Goal: Task Accomplishment & Management: Complete application form

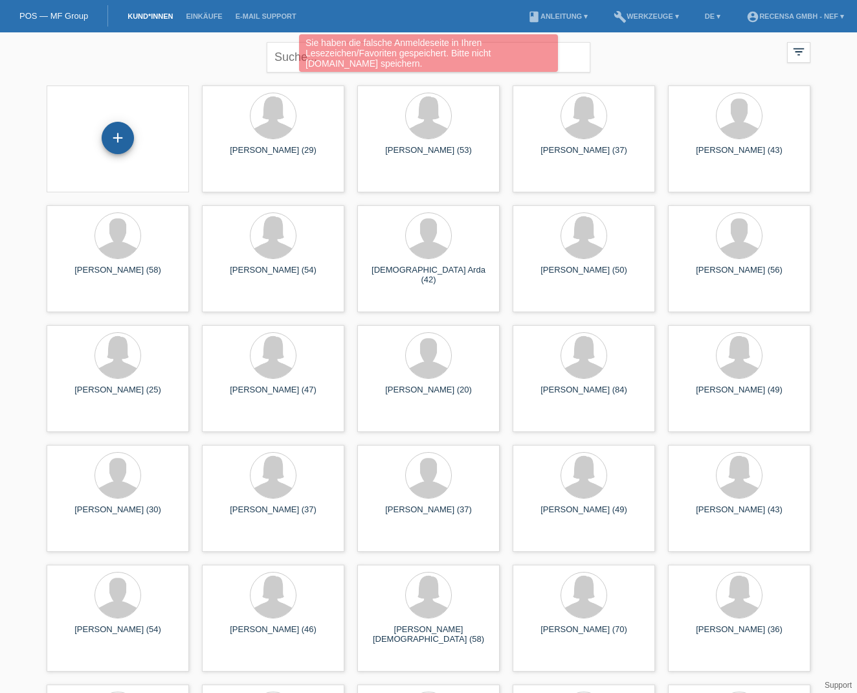
click at [115, 151] on div "+" at bounding box center [118, 138] width 32 height 32
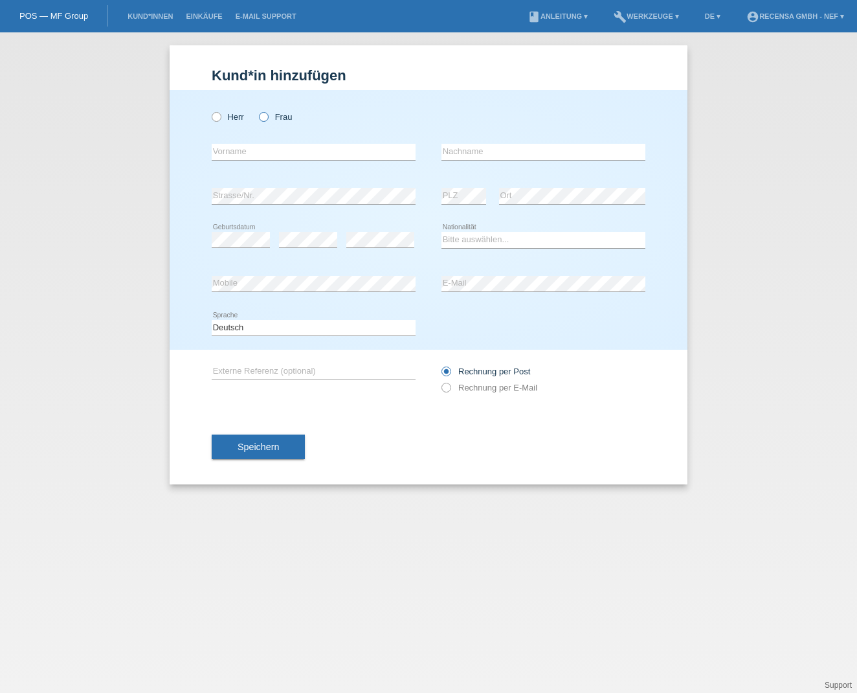
click at [257, 110] on icon at bounding box center [257, 110] width 0 height 0
click at [265, 120] on input "Frau" at bounding box center [263, 116] width 8 height 8
radio input "true"
type input "[PERSON_NAME]"
click at [456, 152] on input "Mèllhaupt" at bounding box center [544, 152] width 204 height 16
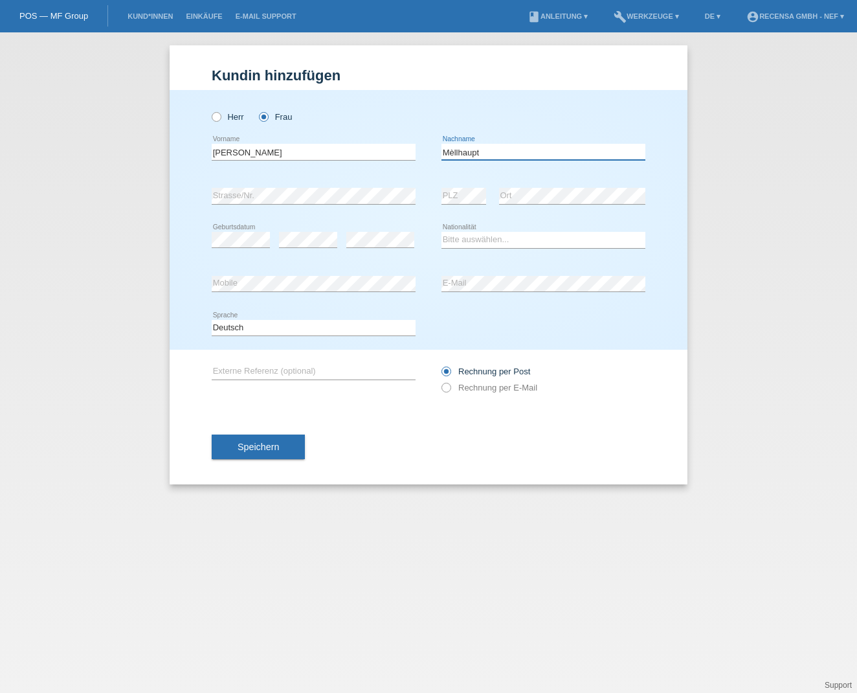
click at [454, 153] on input "Mèllhaupt" at bounding box center [544, 152] width 204 height 16
type input "[PERSON_NAME]"
click at [307, 212] on div "error Strasse/Nr." at bounding box center [314, 196] width 204 height 44
click at [483, 196] on div "error PLZ error Ort" at bounding box center [544, 196] width 204 height 44
select select "CH"
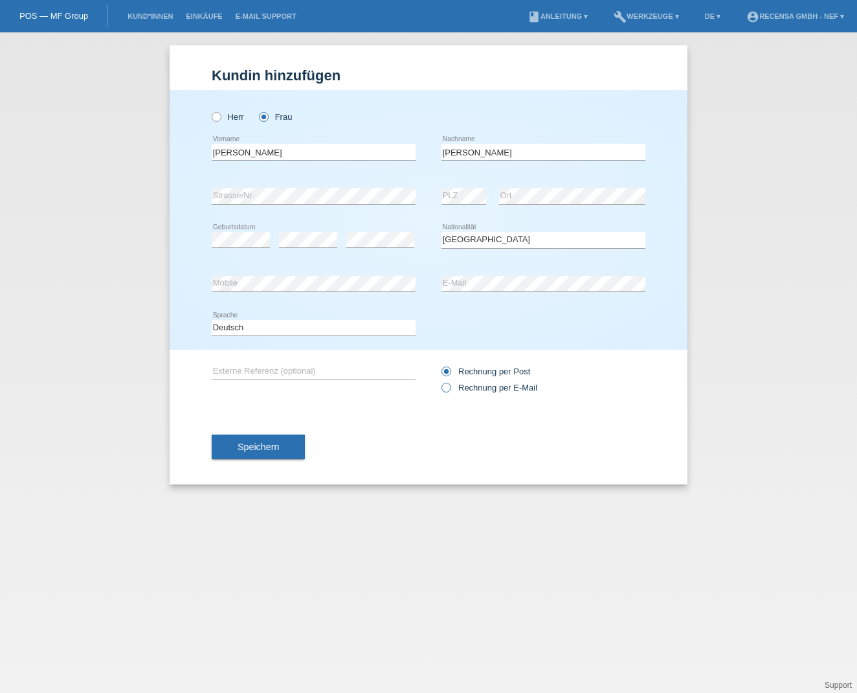
click at [440, 381] on icon at bounding box center [440, 381] width 0 height 0
click at [445, 390] on input "Rechnung per E-Mail" at bounding box center [446, 391] width 8 height 16
radio input "true"
drag, startPoint x: 269, startPoint y: 453, endPoint x: 335, endPoint y: 447, distance: 66.3
click at [269, 452] on span "Speichern" at bounding box center [258, 447] width 41 height 10
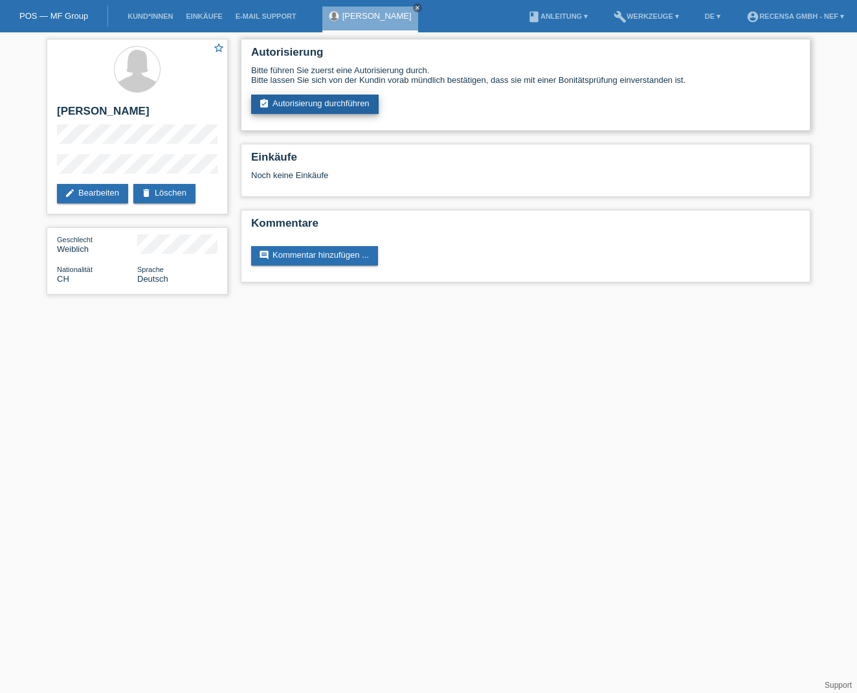
click at [332, 102] on link "assignment_turned_in Autorisierung durchführen" at bounding box center [315, 104] width 128 height 19
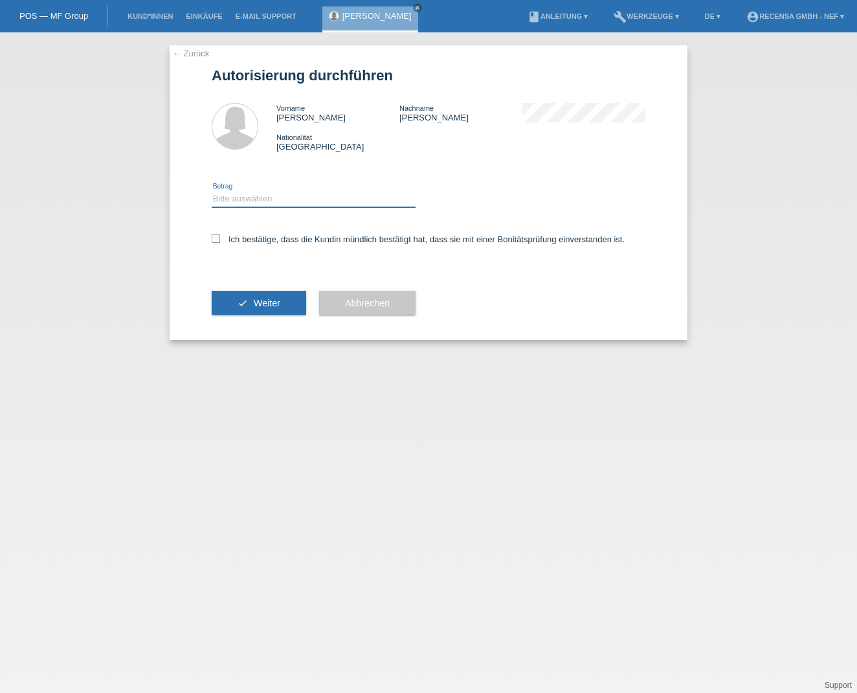
select select "3"
click at [214, 238] on icon at bounding box center [216, 238] width 8 height 8
click at [214, 238] on input "Ich bestätige, dass die Kundin mündlich bestätigt hat, dass sie mit einer Bonit…" at bounding box center [216, 238] width 8 height 8
checkbox input "true"
drag, startPoint x: 265, startPoint y: 305, endPoint x: 278, endPoint y: 281, distance: 26.9
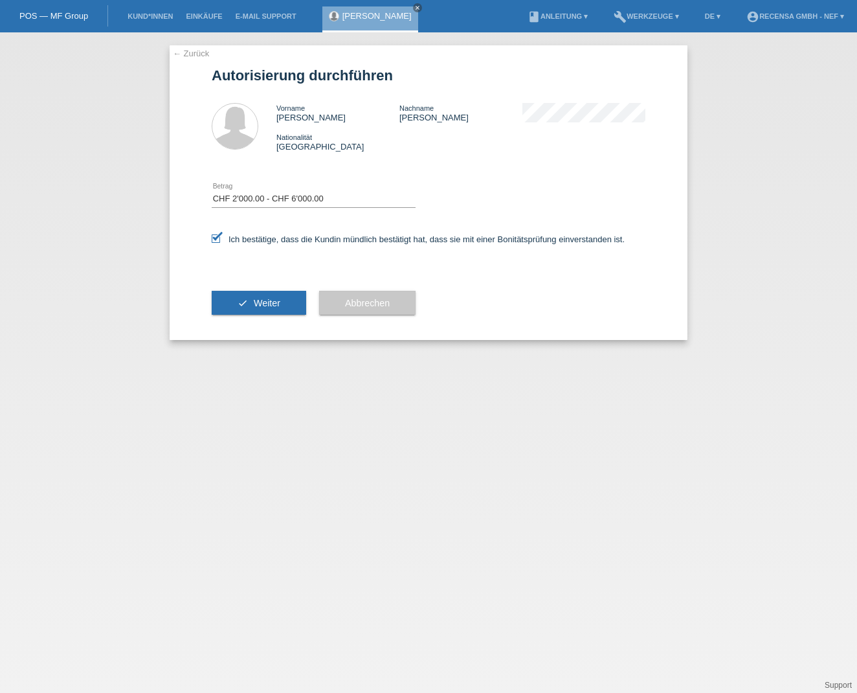
click at [266, 304] on span "Weiter" at bounding box center [267, 303] width 27 height 10
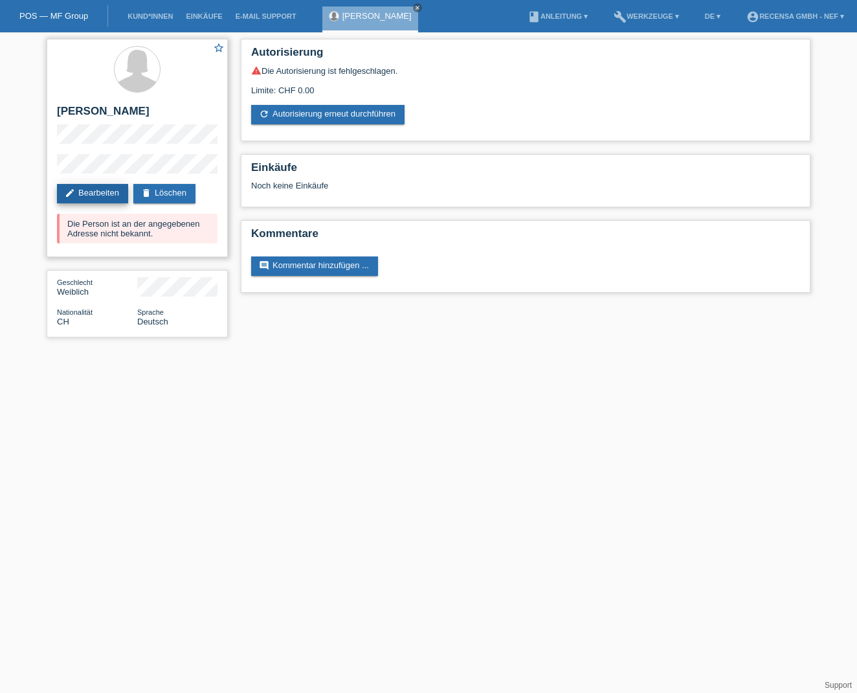
click at [109, 190] on link "edit Bearbeiten" at bounding box center [92, 193] width 71 height 19
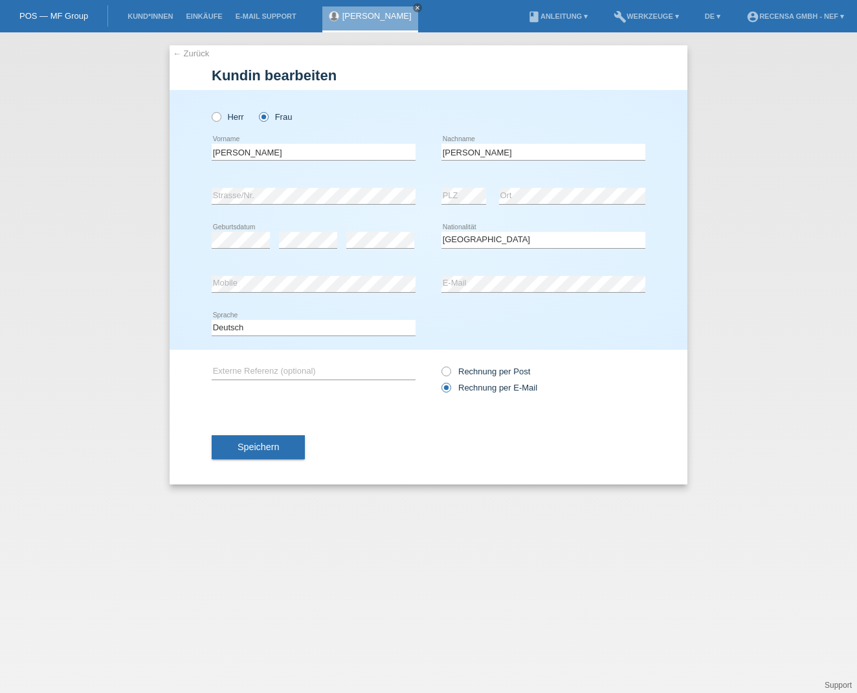
select select "CH"
click at [513, 186] on div "error Ort" at bounding box center [572, 196] width 146 height 44
drag, startPoint x: 484, startPoint y: 242, endPoint x: 490, endPoint y: 190, distance: 52.8
click at [490, 190] on div "error PLZ error Ort" at bounding box center [544, 196] width 204 height 44
click at [279, 449] on span "Speichern" at bounding box center [258, 447] width 41 height 10
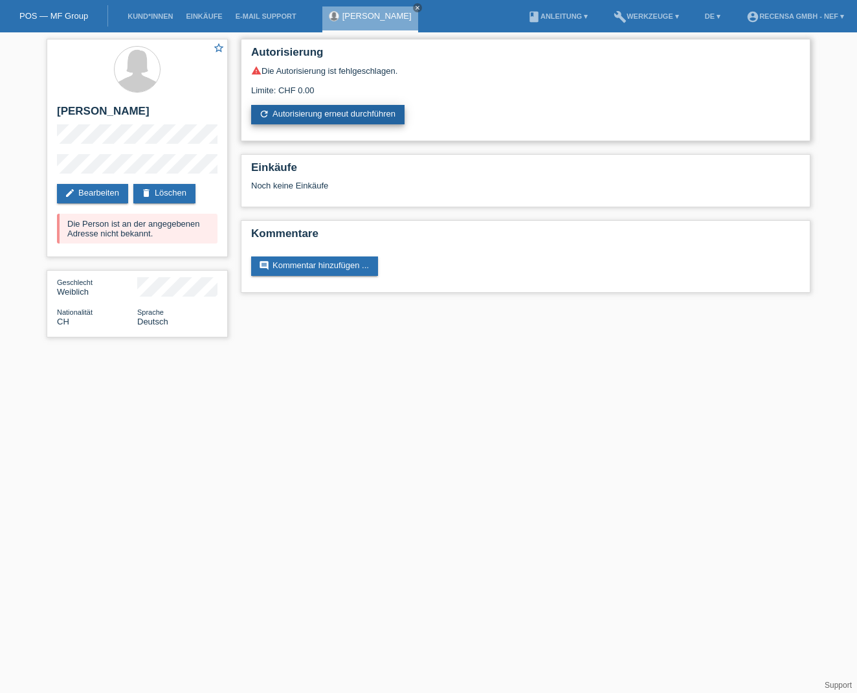
click at [330, 117] on link "refresh Autorisierung erneut durchführen" at bounding box center [327, 114] width 153 height 19
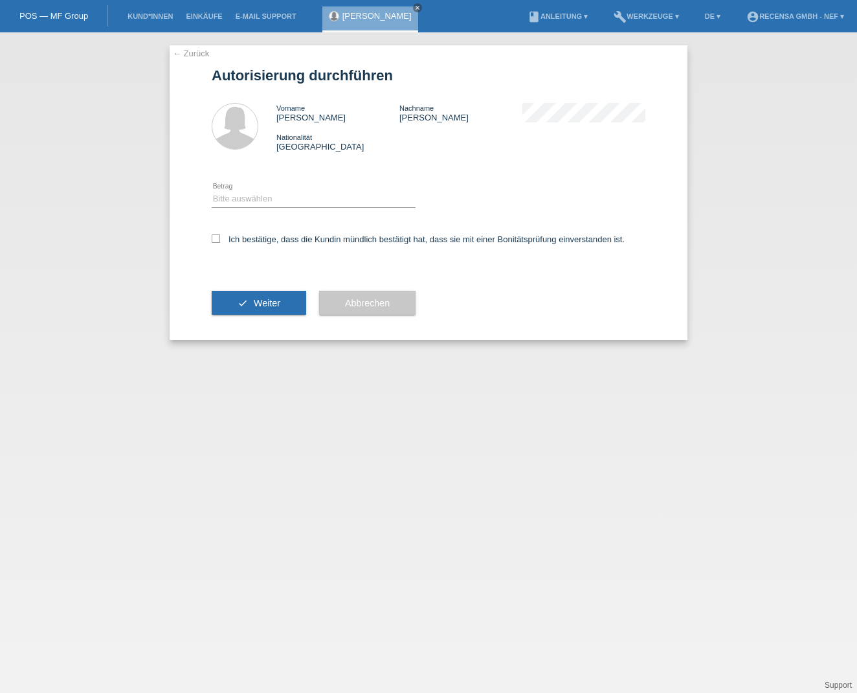
click at [211, 236] on div "← Zurück Autorisierung durchführen Vorname Suzanne Nachname Müllhaupt Nationali…" at bounding box center [429, 192] width 518 height 295
select select "3"
click at [214, 238] on icon at bounding box center [216, 238] width 8 height 8
click at [214, 238] on input "Ich bestätige, dass die Kundin mündlich bestätigt hat, dass sie mit einer Bonit…" at bounding box center [216, 238] width 8 height 8
checkbox input "true"
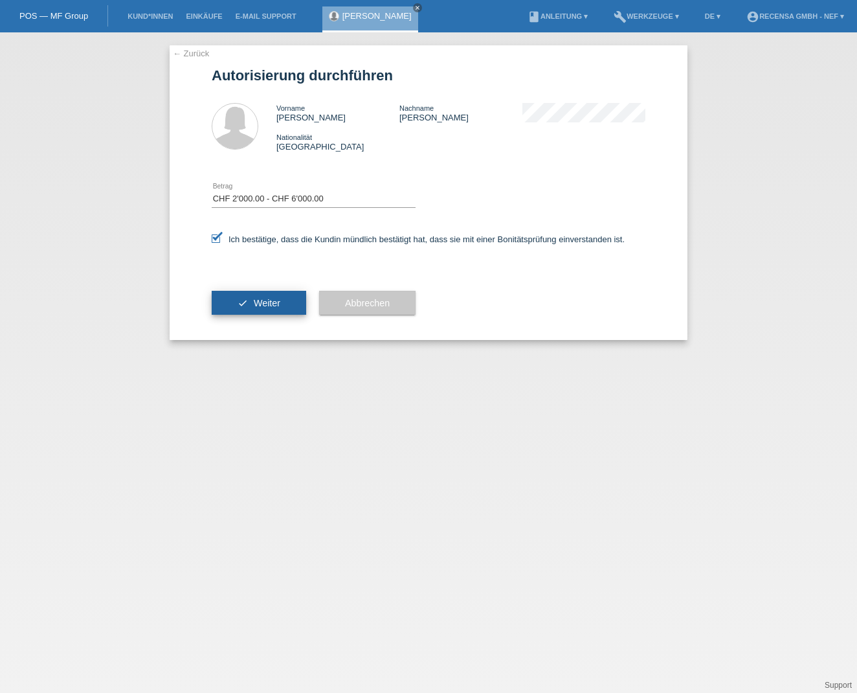
click at [280, 302] on span "Weiter" at bounding box center [267, 303] width 27 height 10
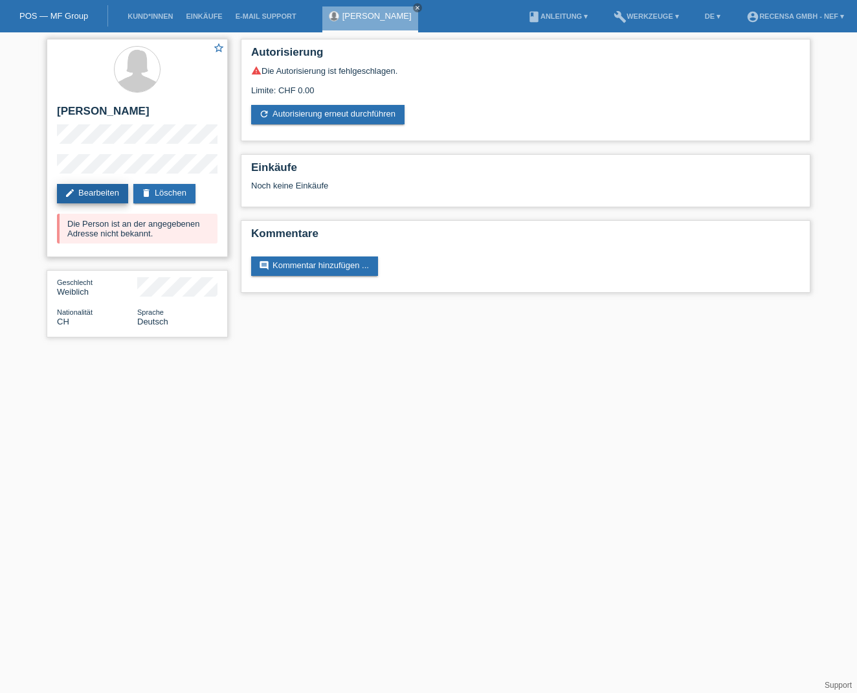
click at [108, 192] on link "edit Bearbeiten" at bounding box center [92, 193] width 71 height 19
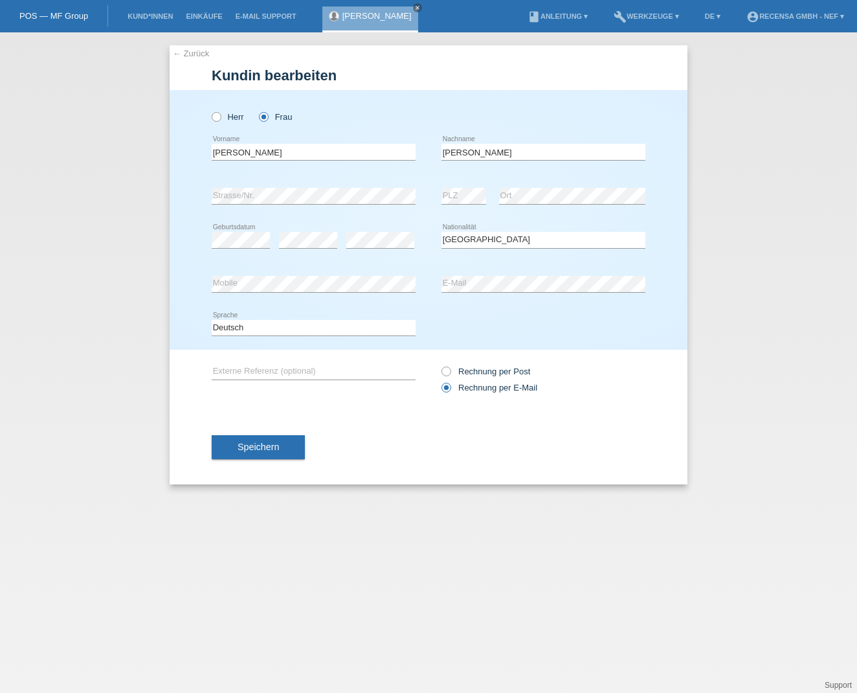
select select "CH"
click at [293, 446] on button "Speichern" at bounding box center [258, 446] width 93 height 25
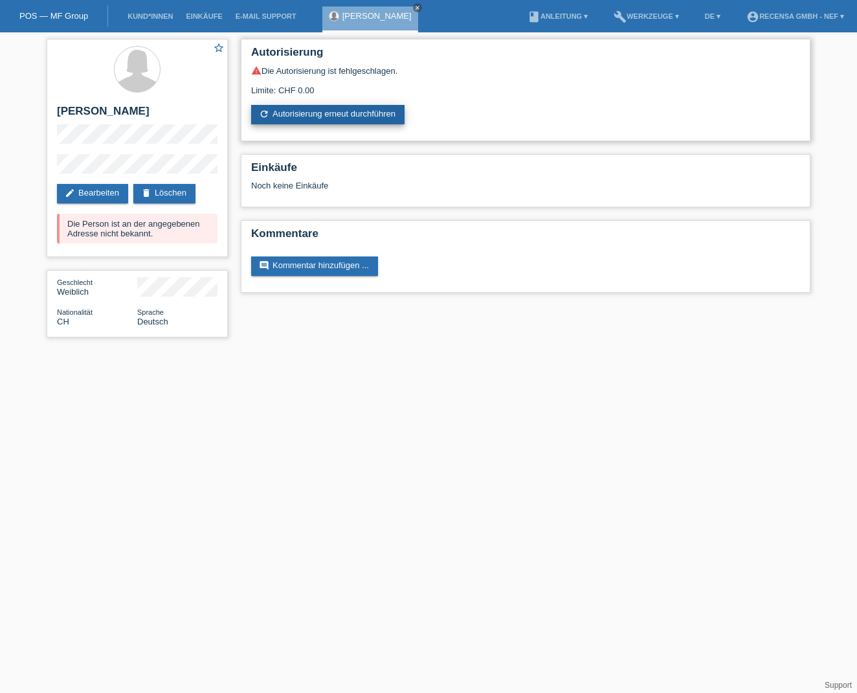
click at [317, 115] on link "refresh Autorisierung erneut durchführen" at bounding box center [327, 114] width 153 height 19
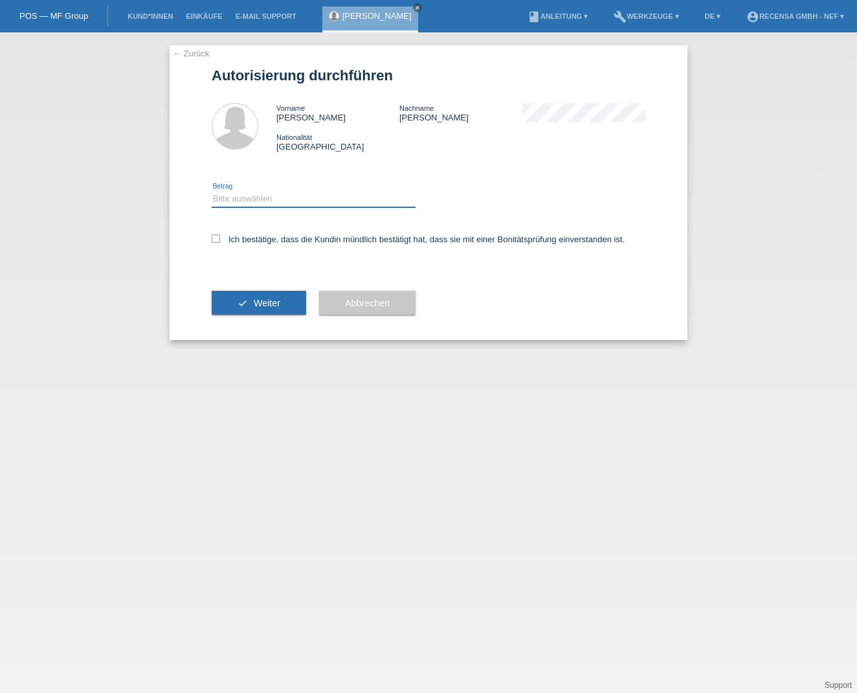
select select "3"
click at [216, 238] on icon at bounding box center [216, 238] width 8 height 8
click at [216, 238] on input "Ich bestätige, dass die Kundin mündlich bestätigt hat, dass sie mit einer Bonit…" at bounding box center [216, 238] width 8 height 8
checkbox input "true"
click at [284, 321] on div "check Weiter" at bounding box center [259, 302] width 95 height 75
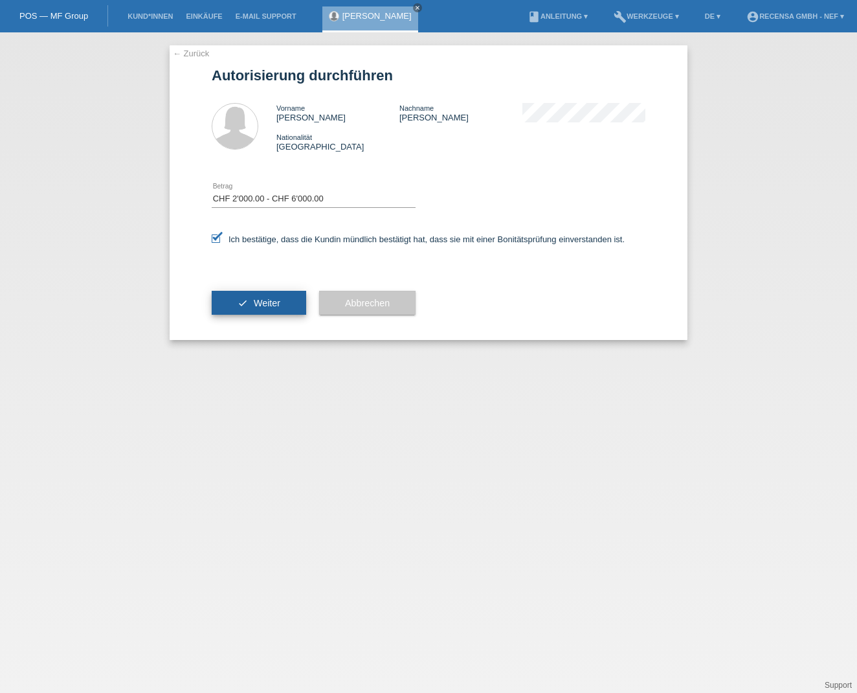
click at [274, 304] on span "Weiter" at bounding box center [267, 303] width 27 height 10
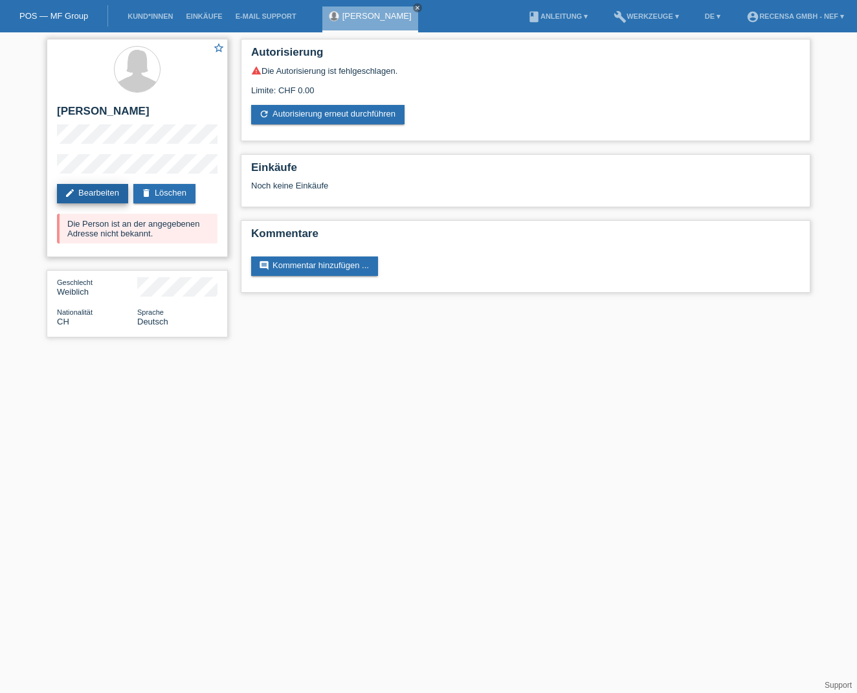
click at [95, 197] on link "edit Bearbeiten" at bounding box center [92, 193] width 71 height 19
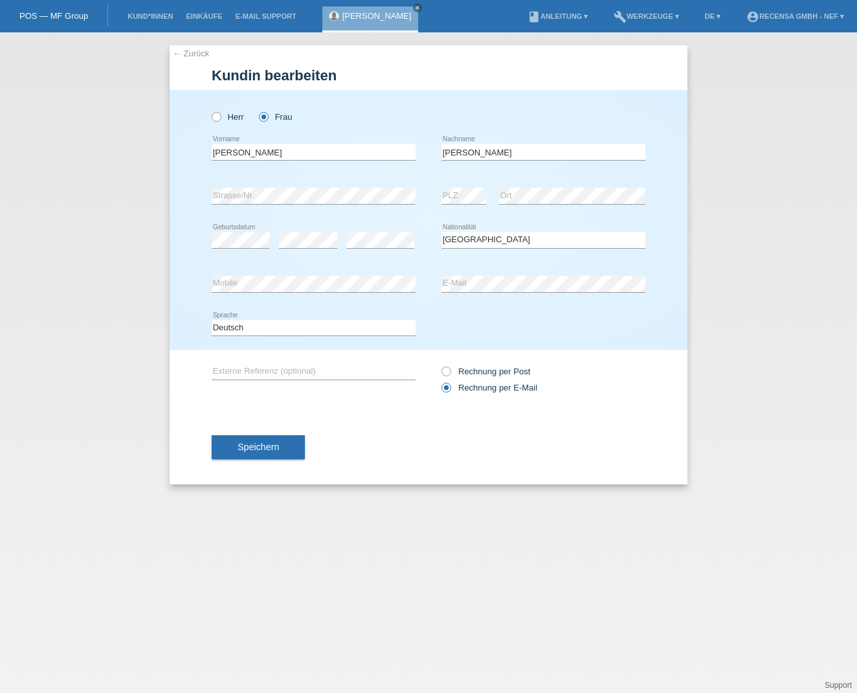
select select "CH"
click at [494, 196] on div "error PLZ error Ort" at bounding box center [544, 196] width 204 height 44
click at [286, 444] on button "Speichern" at bounding box center [258, 446] width 93 height 25
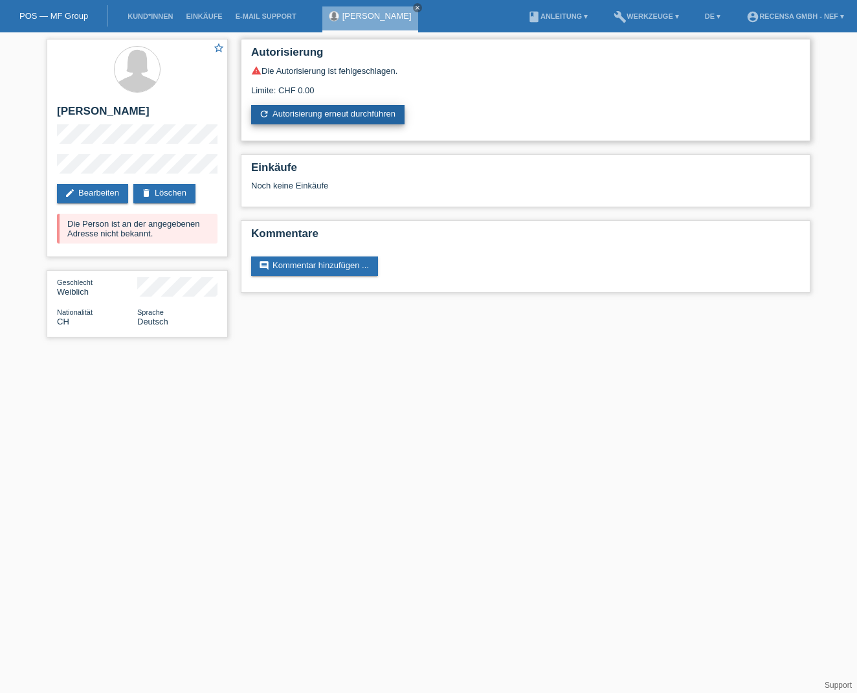
click at [334, 114] on link "refresh Autorisierung erneut durchführen" at bounding box center [327, 114] width 153 height 19
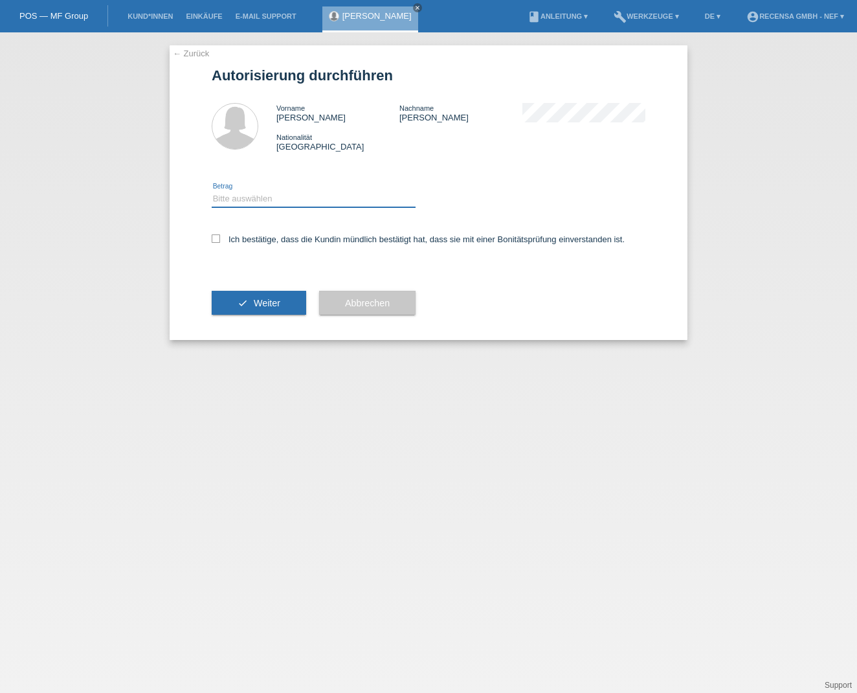
select select "3"
click at [217, 236] on icon at bounding box center [216, 238] width 8 height 8
click at [217, 236] on input "Ich bestätige, dass die Kundin mündlich bestätigt hat, dass sie mit einer Bonit…" at bounding box center [216, 238] width 8 height 8
checkbox input "true"
click at [283, 299] on button "check Weiter" at bounding box center [259, 303] width 95 height 25
